Goal: Task Accomplishment & Management: Manage account settings

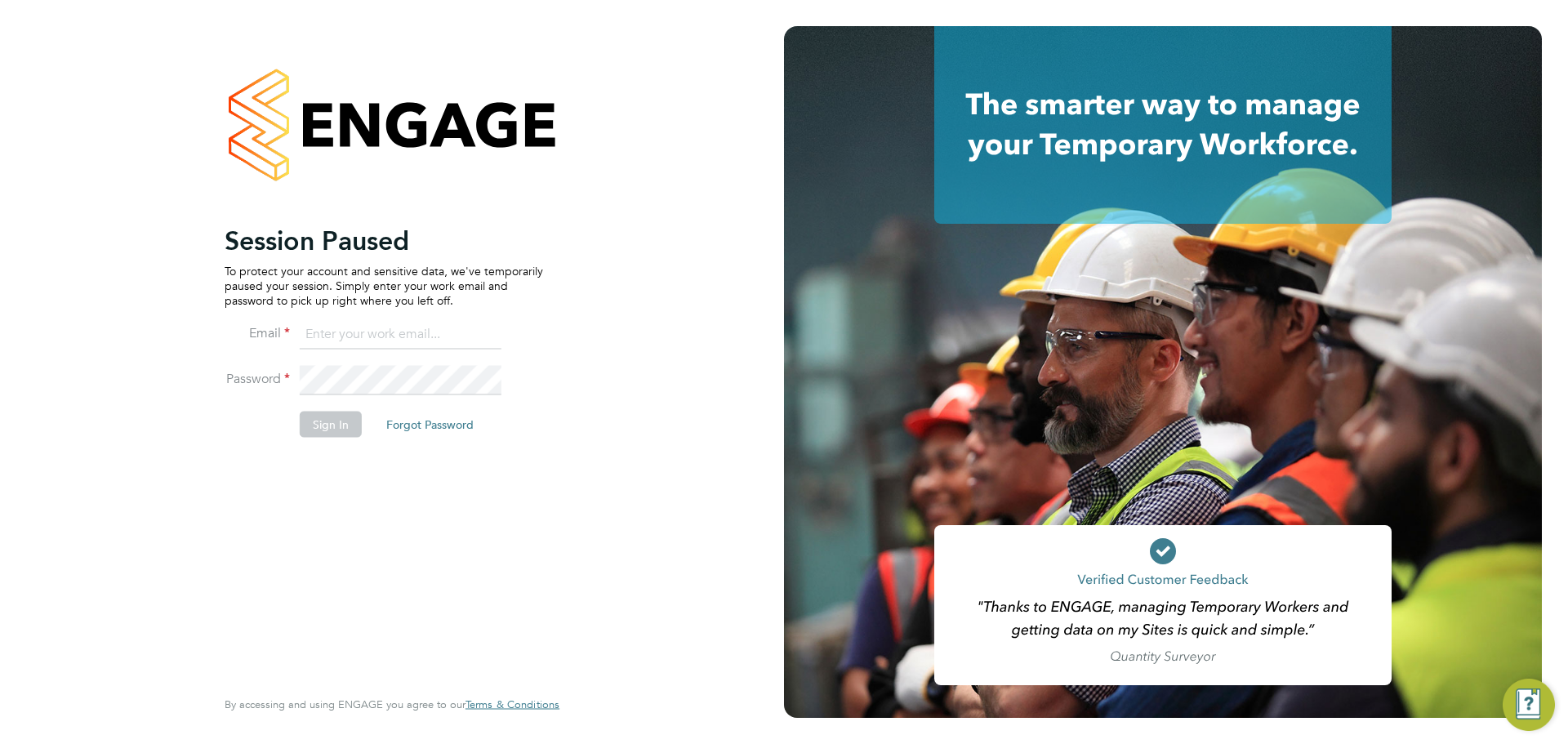
click at [406, 335] on input at bounding box center [401, 334] width 202 height 30
type input "connor.burns@bgis.com"
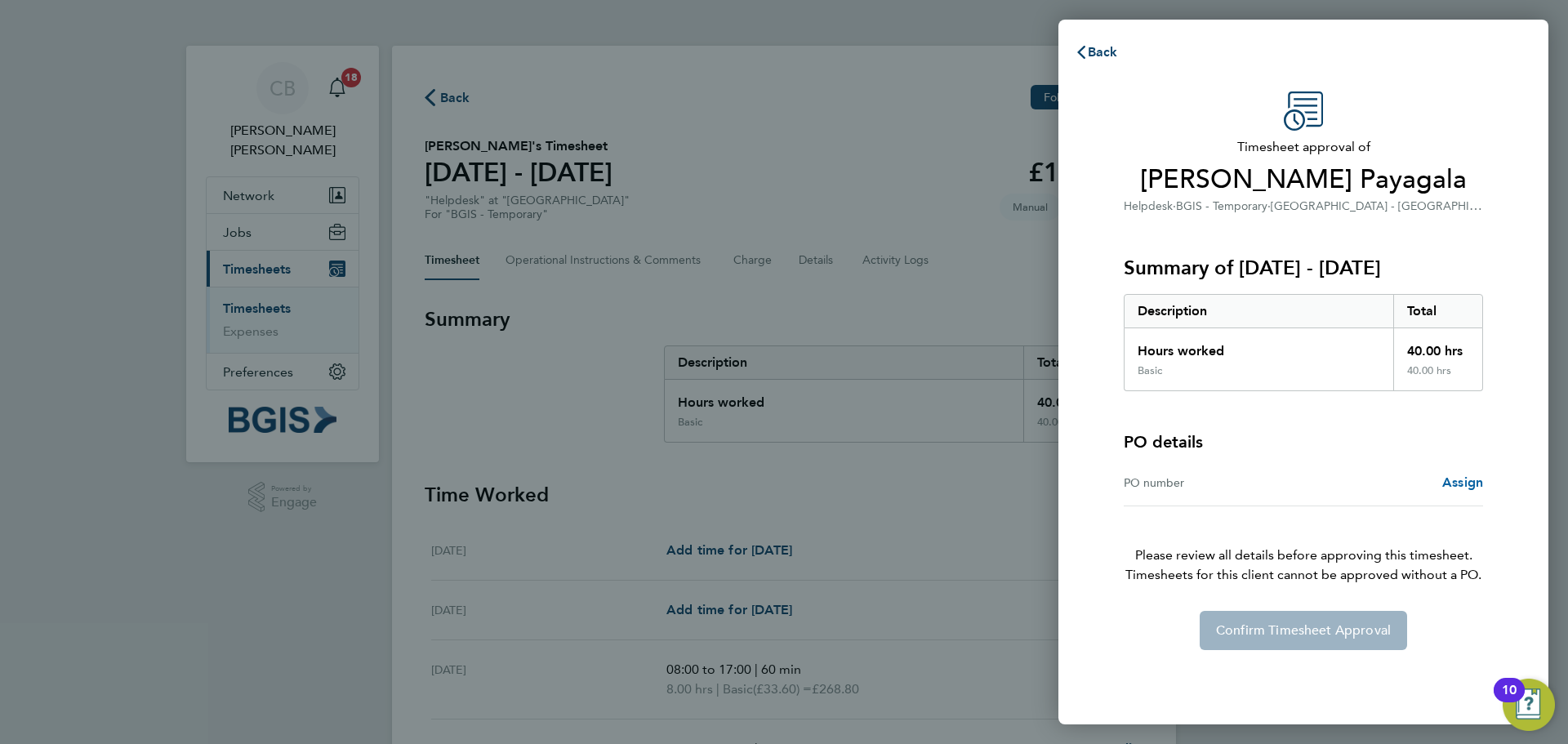
click at [1462, 486] on span "Assign" at bounding box center [1462, 482] width 41 height 15
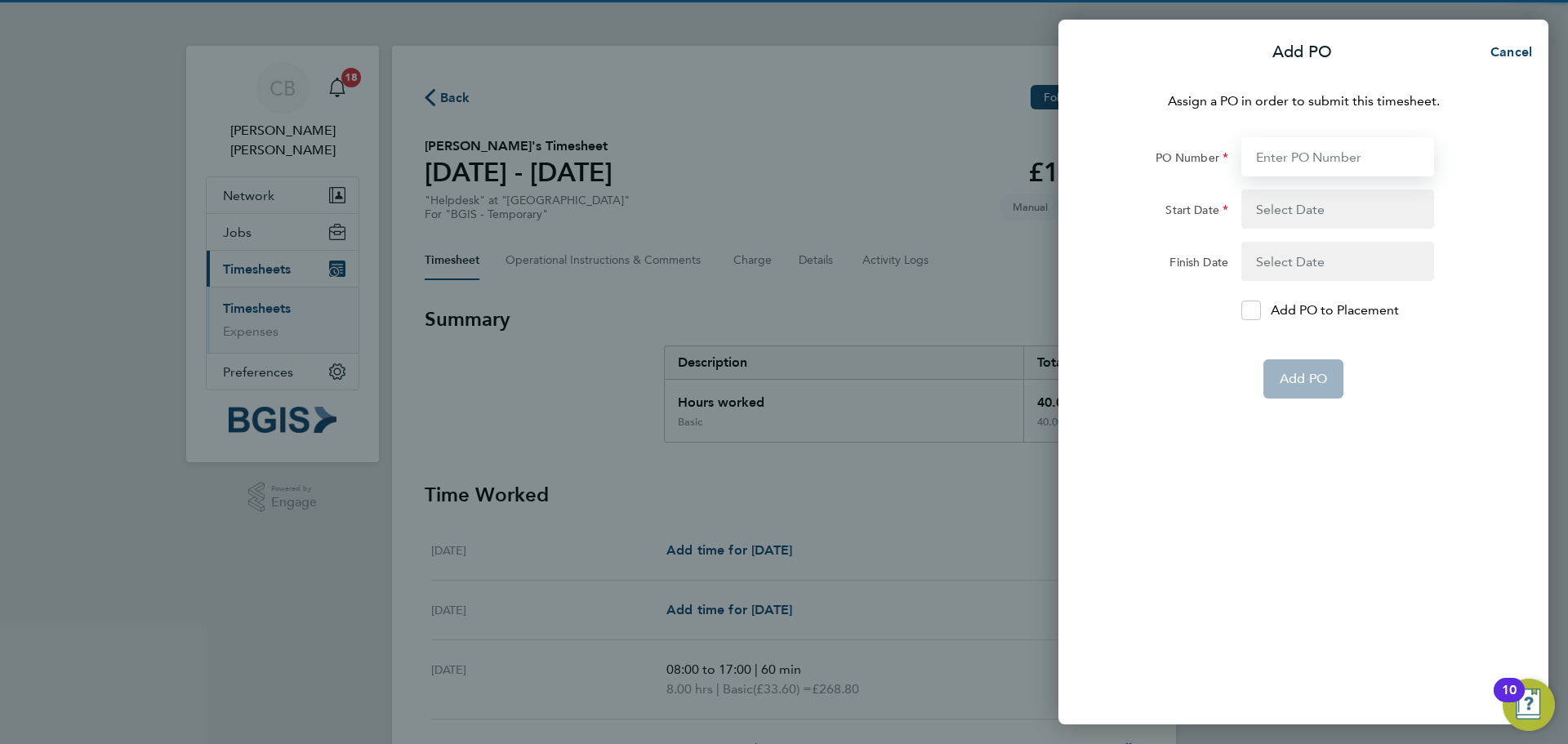
click at [1289, 165] on input "PO Number" at bounding box center [1337, 156] width 193 height 39
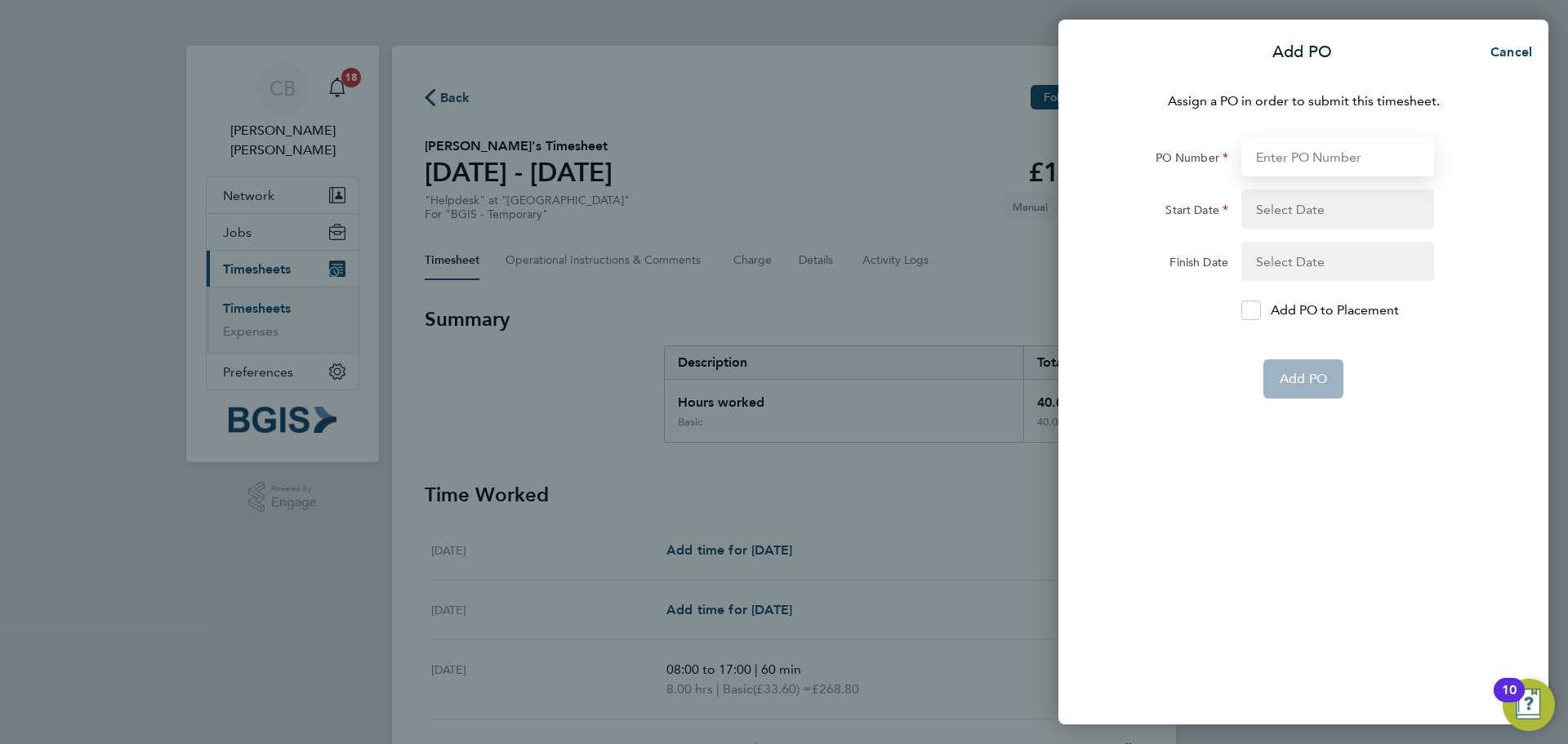
paste input "PSP2508260067"
type input "PSP2508260067"
click at [1370, 203] on button "button" at bounding box center [1337, 209] width 193 height 39
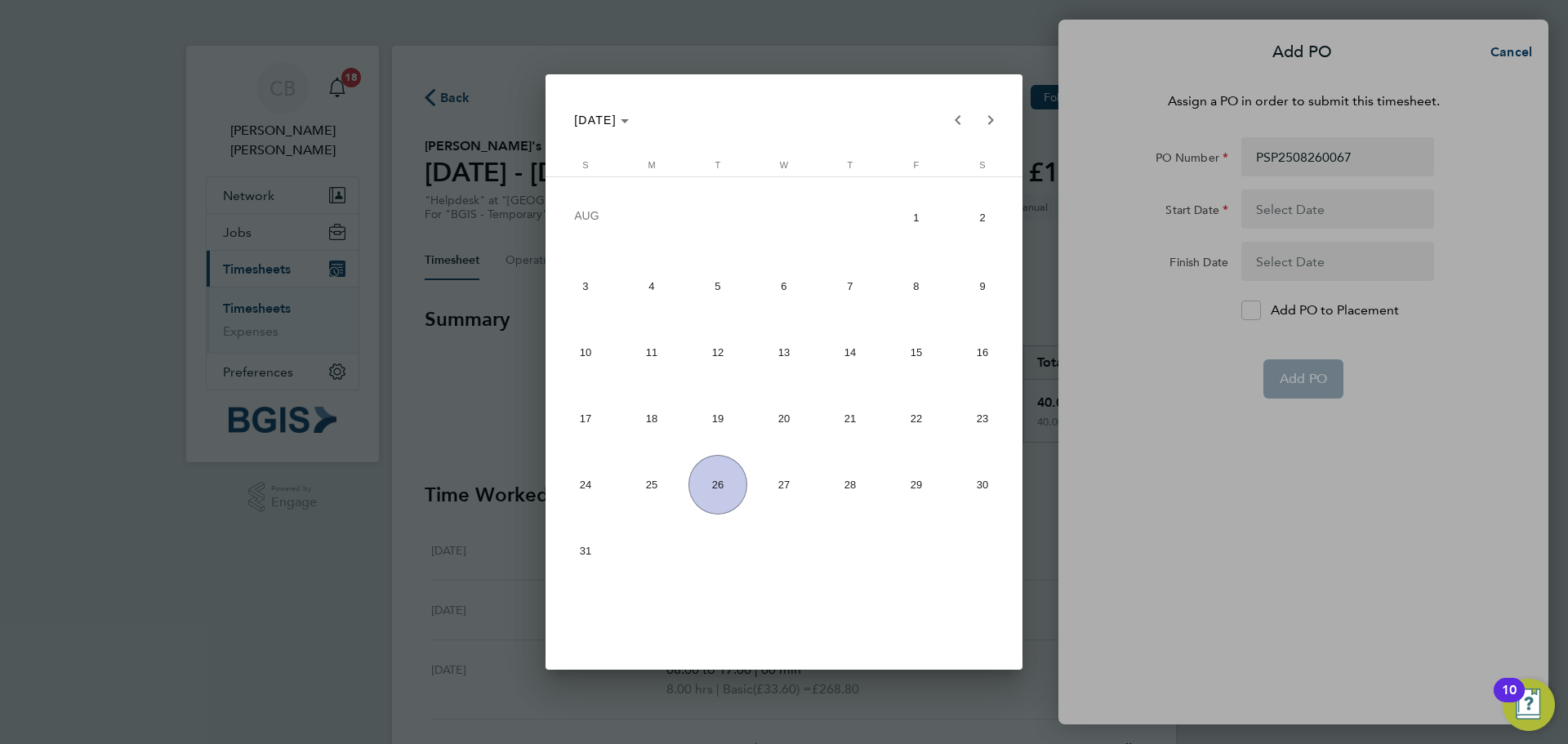
click at [661, 416] on span "18" at bounding box center [652, 419] width 60 height 60
type input "18 Aug 25"
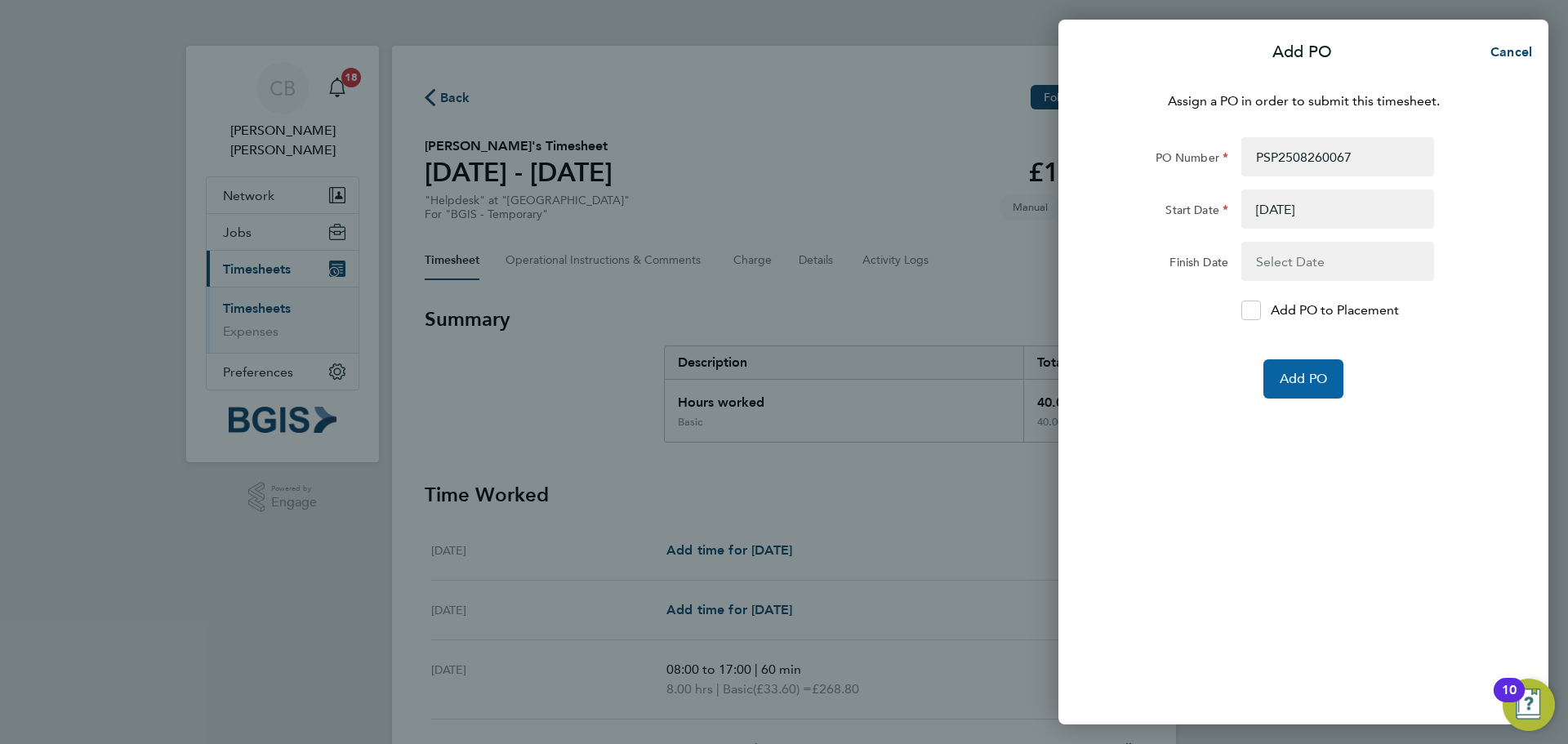
click at [1313, 376] on span "Add PO" at bounding box center [1304, 379] width 47 height 16
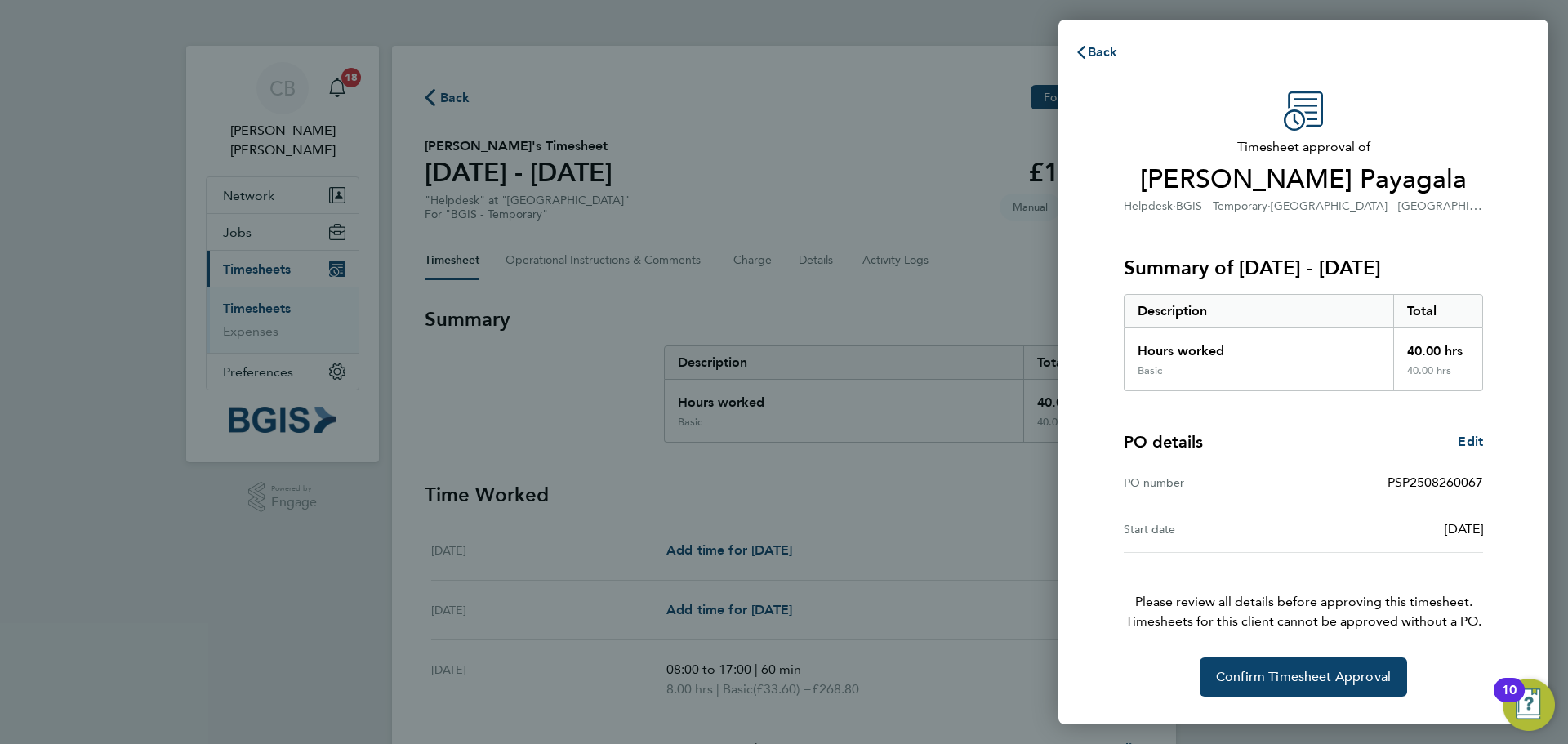
click at [1327, 656] on div "Timesheet approval of Sanjeewa Devapriya Payagala Helpdesk · BGIS - Temporary ·…" at bounding box center [1303, 393] width 399 height 605
click at [1314, 676] on span "Confirm Timesheet Approval" at bounding box center [1303, 677] width 175 height 16
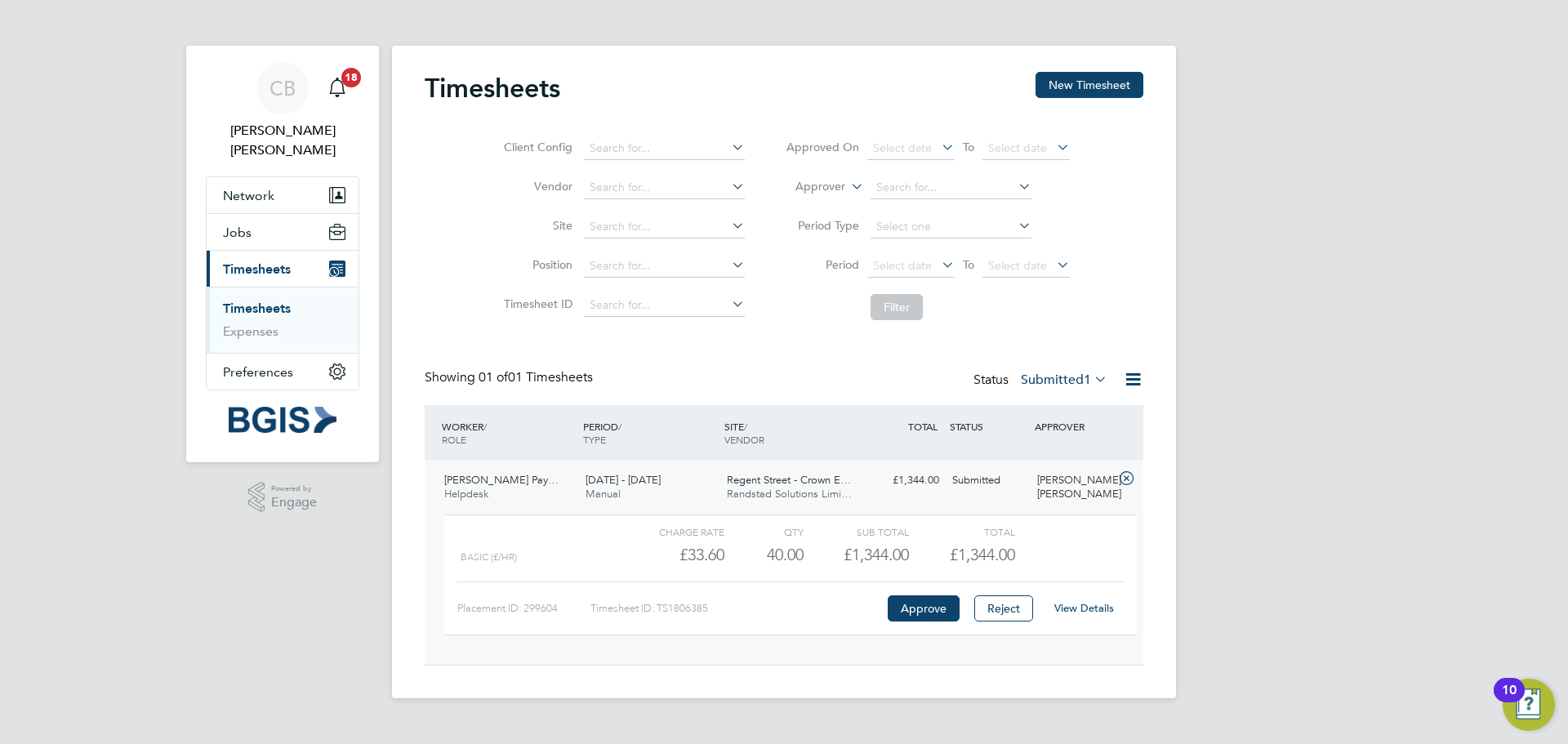
scroll to position [28, 159]
